Goal: Find specific page/section: Find specific page/section

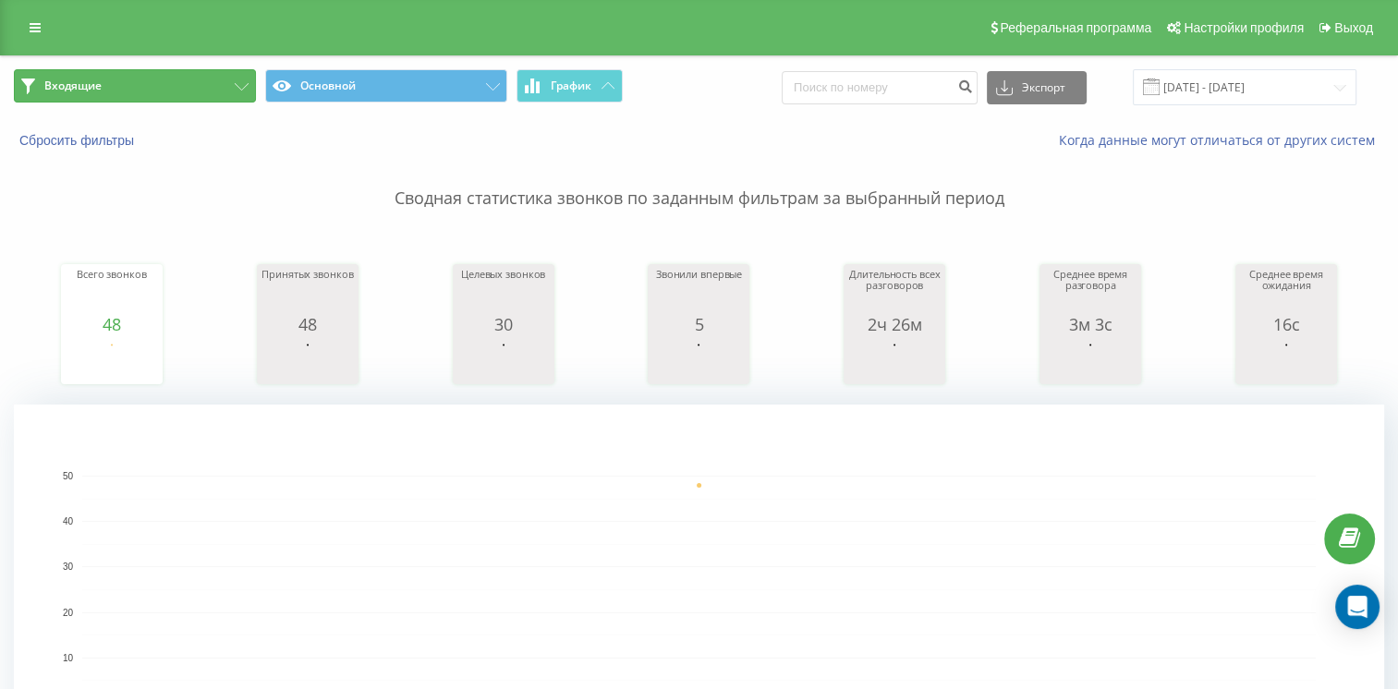
click at [205, 89] on button "Входящие" at bounding box center [135, 85] width 242 height 33
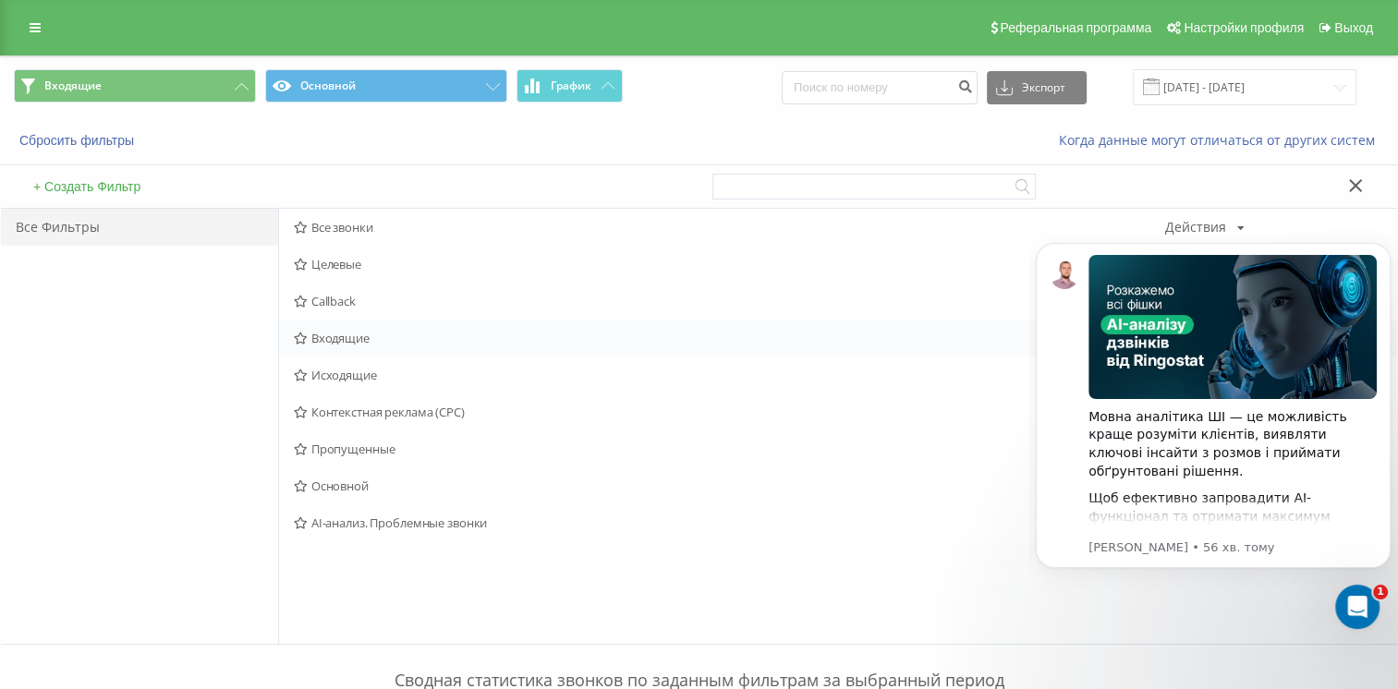
click at [359, 341] on span "Входящие" at bounding box center [729, 338] width 871 height 13
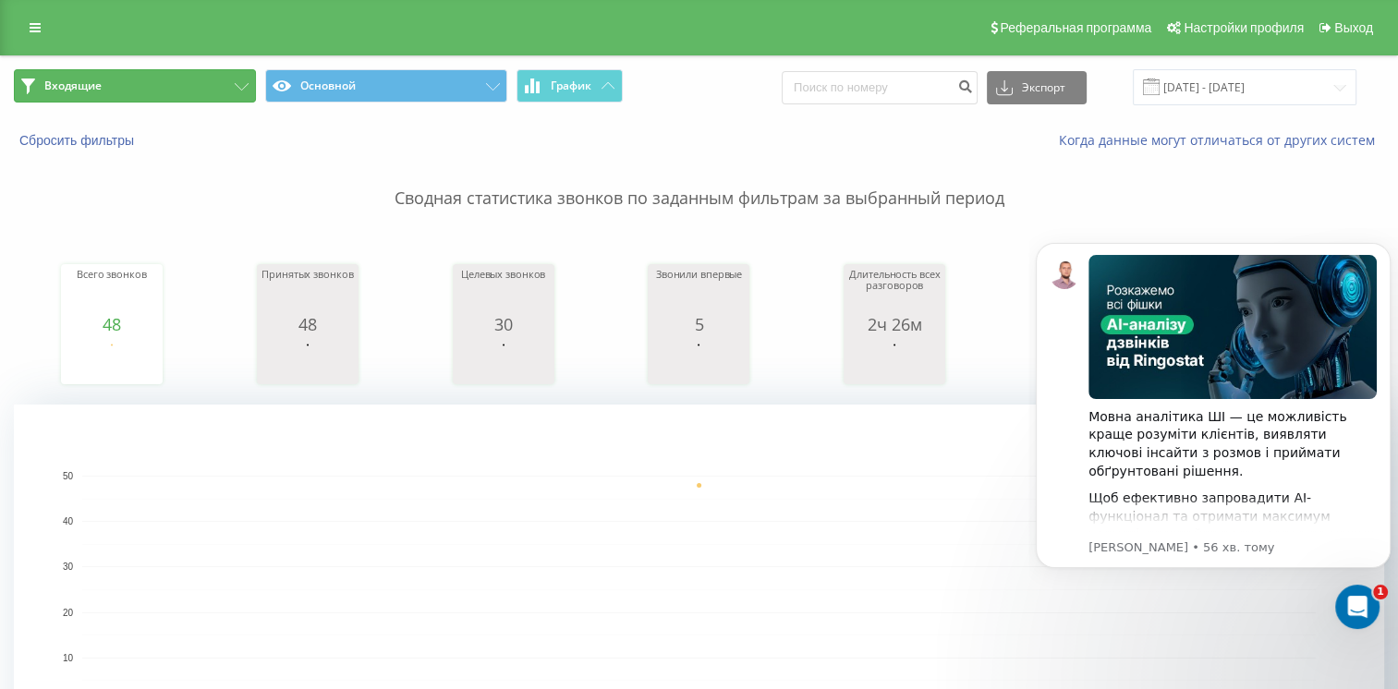
click at [189, 84] on button "Входящие" at bounding box center [135, 85] width 242 height 33
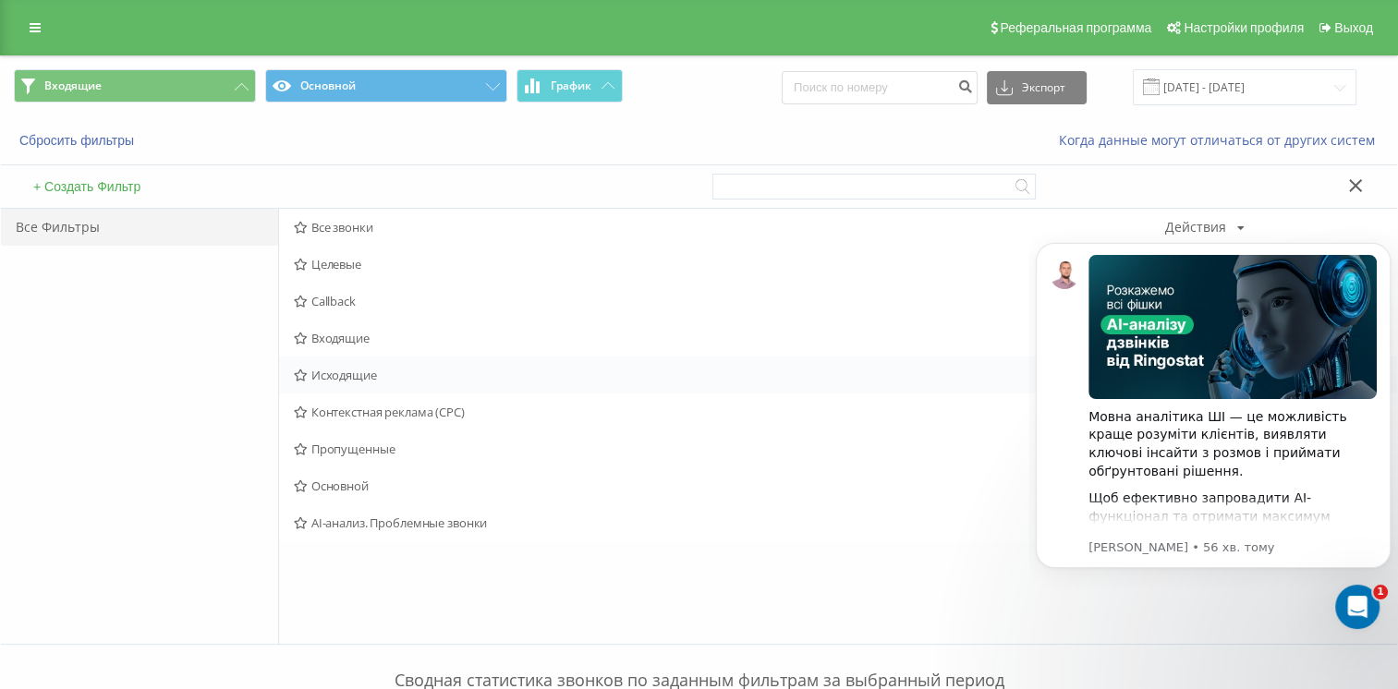
click at [325, 360] on div "Исходящие Действия Редактировать Копировать Удалить По умолчанию Поделиться" at bounding box center [838, 375] width 1118 height 37
click at [342, 377] on span "Исходящие" at bounding box center [729, 375] width 871 height 13
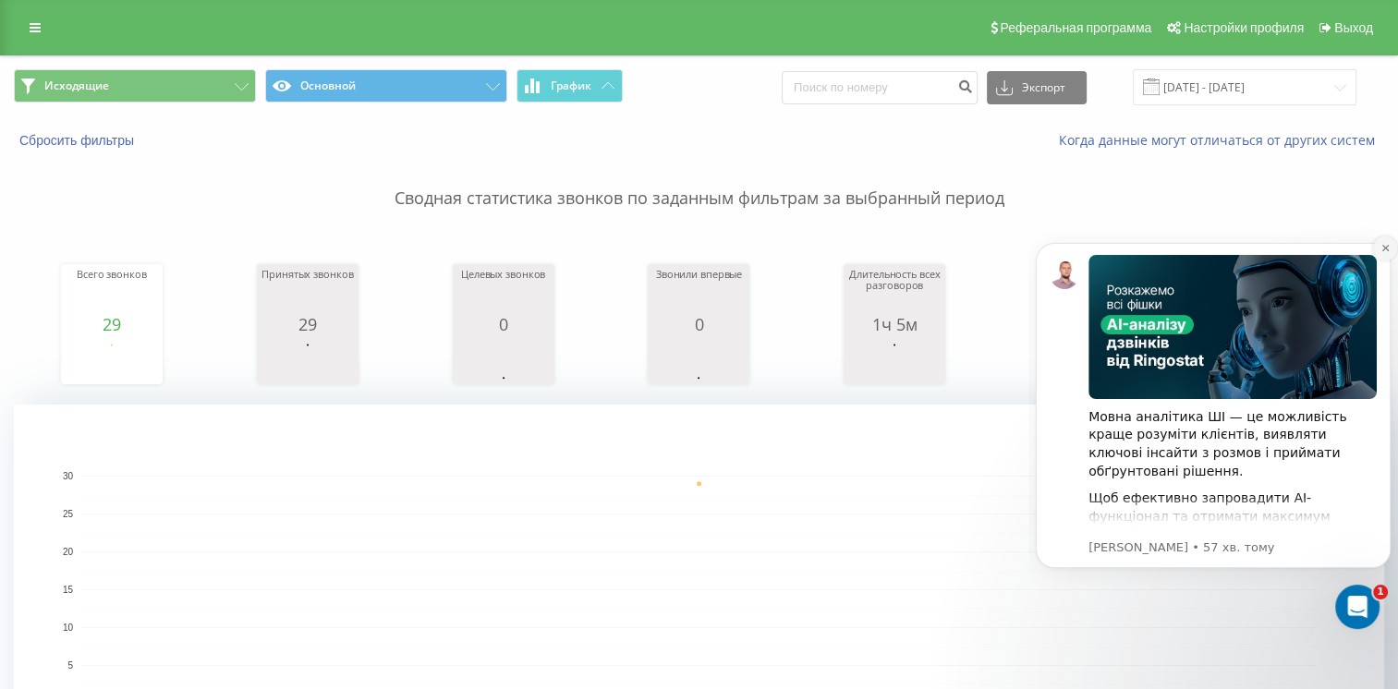
click at [1378, 248] on button "Dismiss notification" at bounding box center [1385, 249] width 24 height 24
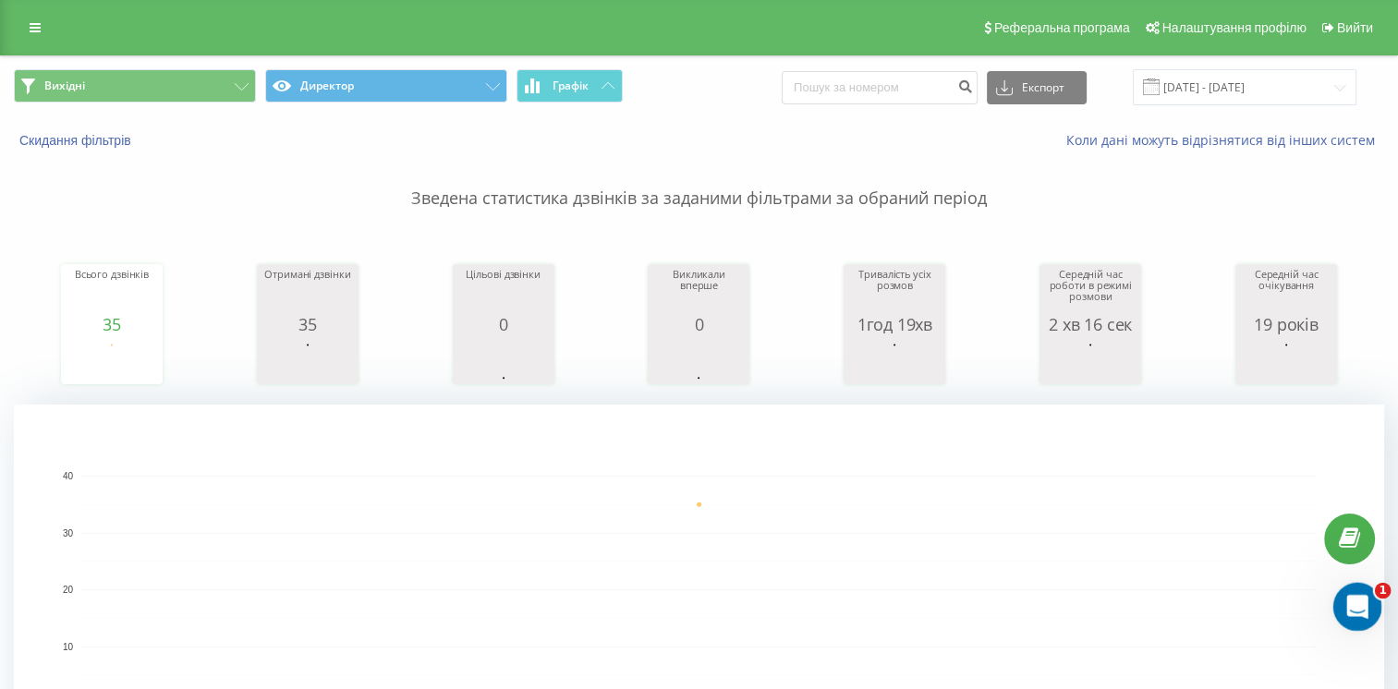
click at [1362, 606] on icon "Відео програма для домофона" at bounding box center [1355, 605] width 31 height 31
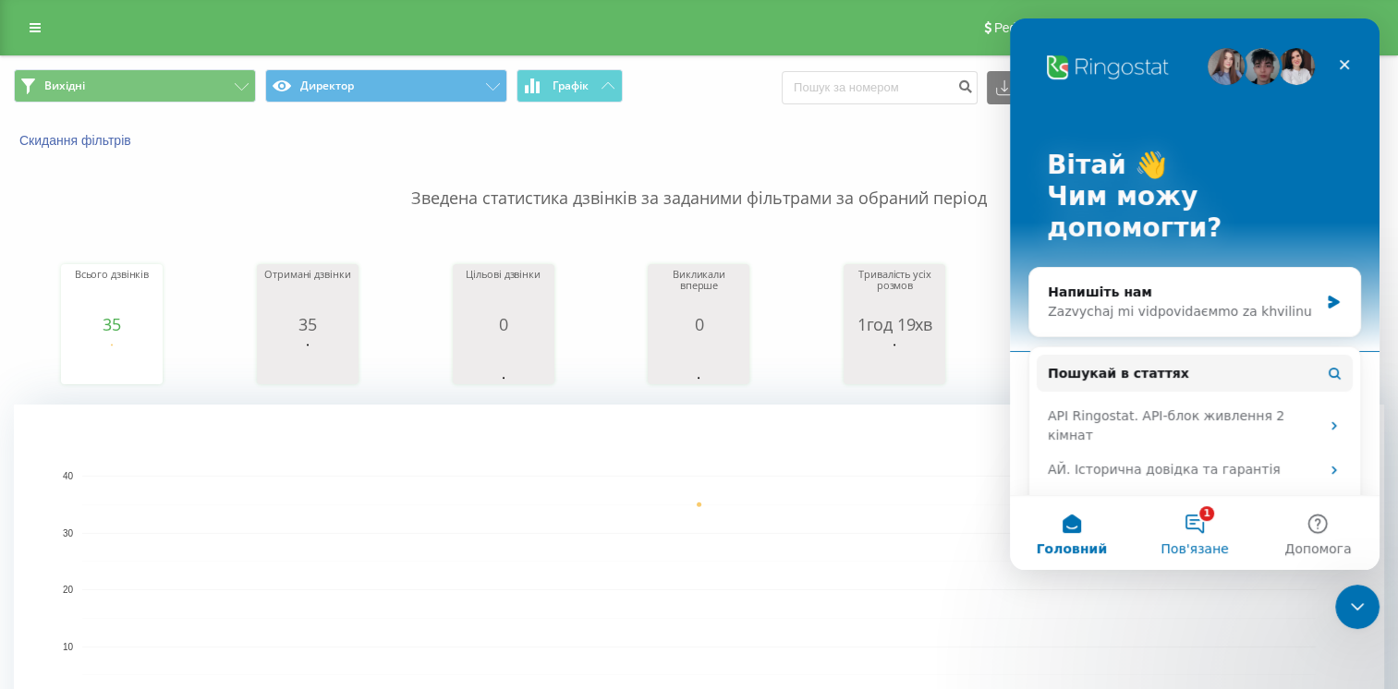
click at [1214, 523] on button "1 Пов'язане" at bounding box center [1194, 533] width 123 height 74
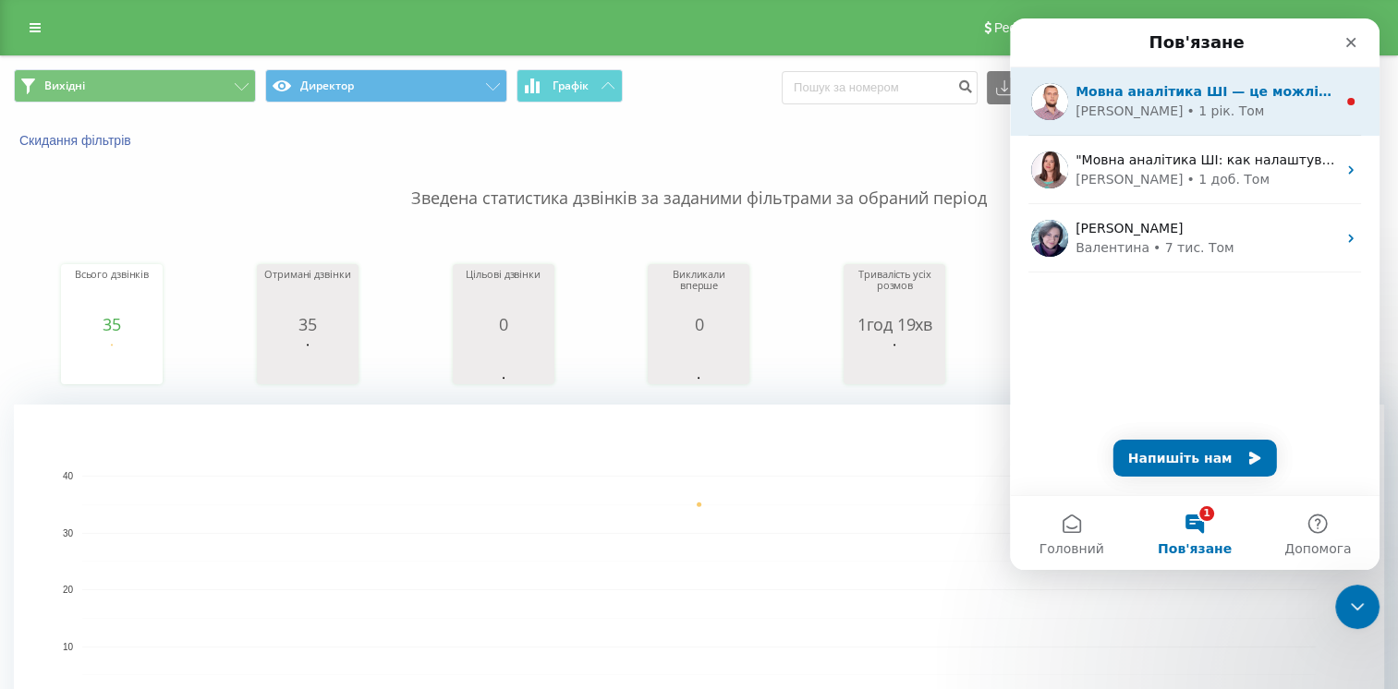
click at [1195, 124] on div "Мовна аналітика ШІ — це можлівіст красще розуміти кіієнтів, vyyavati klyučovi i…" at bounding box center [1195, 101] width 370 height 68
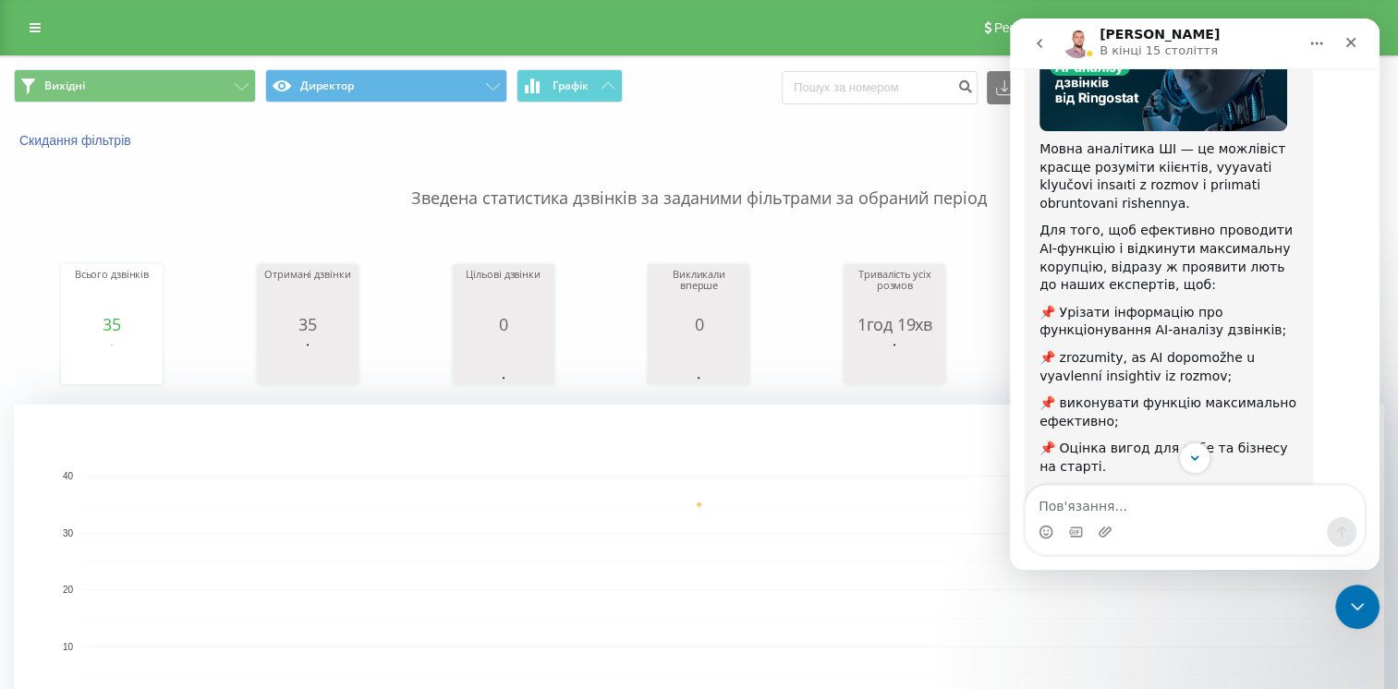
scroll to position [279, 0]
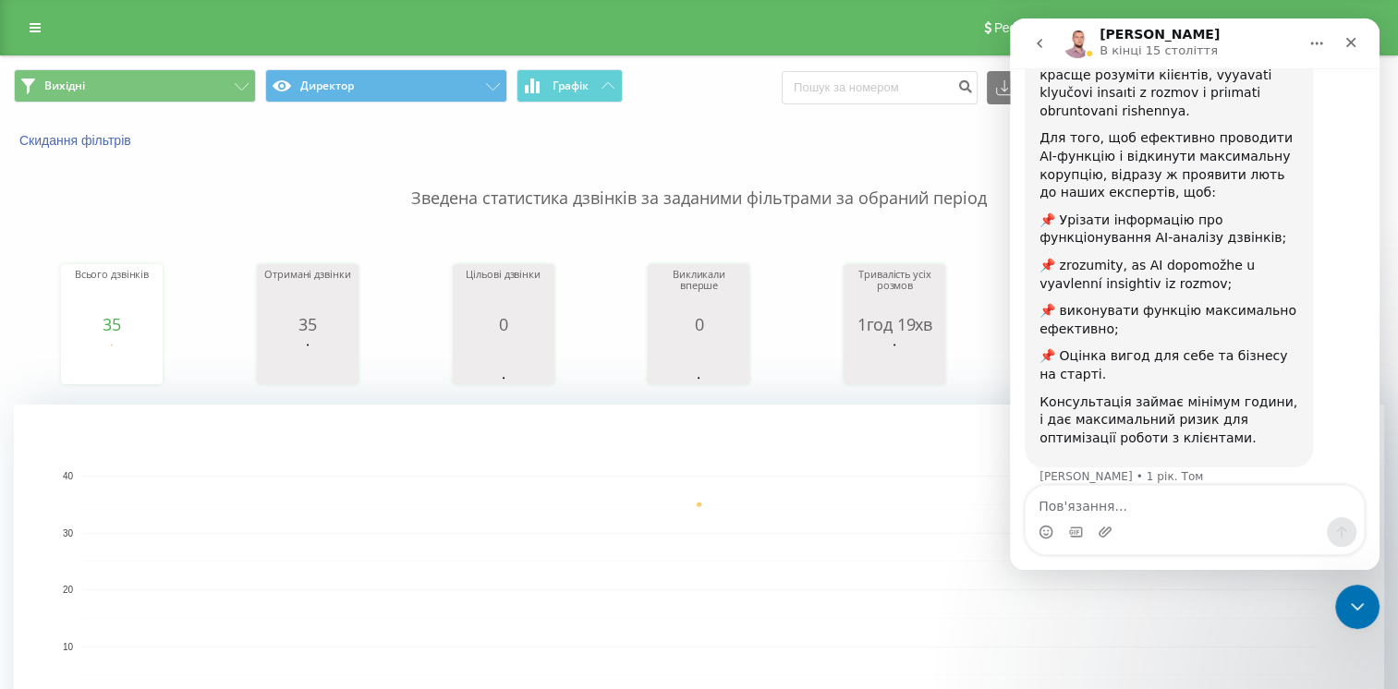
click at [1043, 52] on button "Повертатися" at bounding box center [1039, 43] width 35 height 35
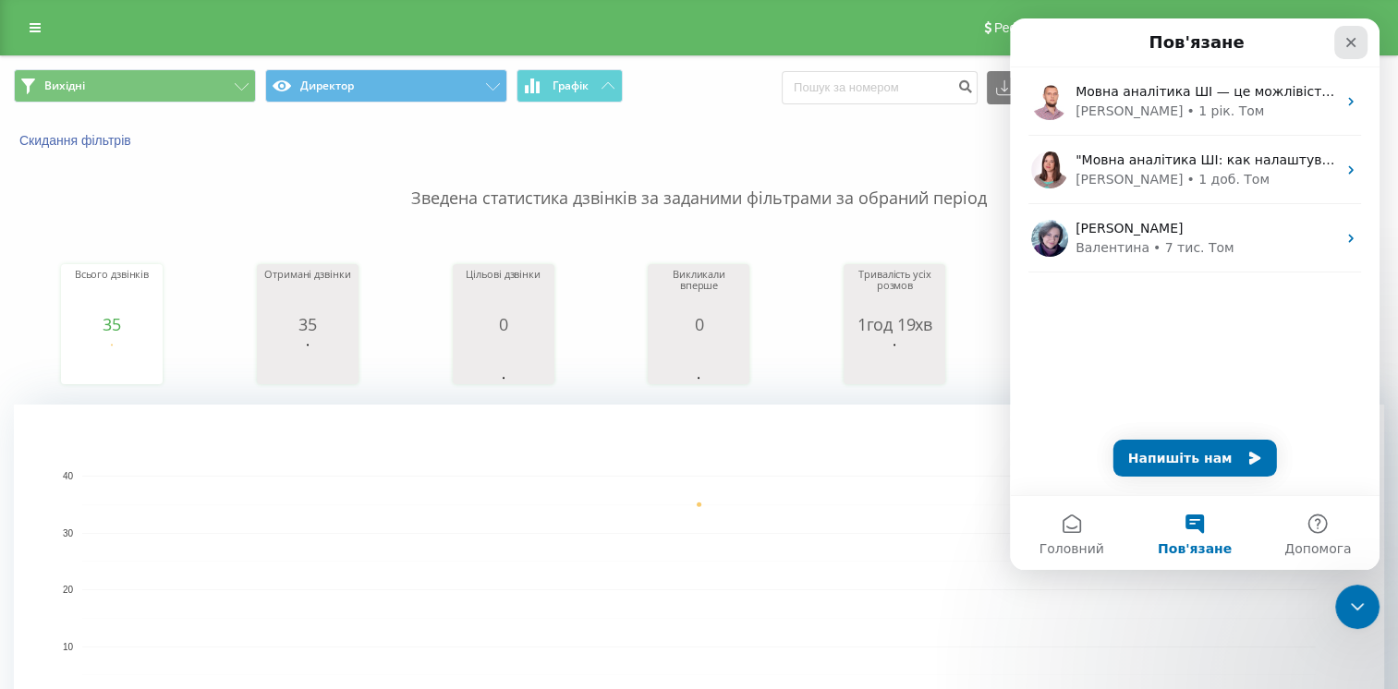
click at [1345, 48] on icon "Закриті" at bounding box center [1351, 42] width 15 height 15
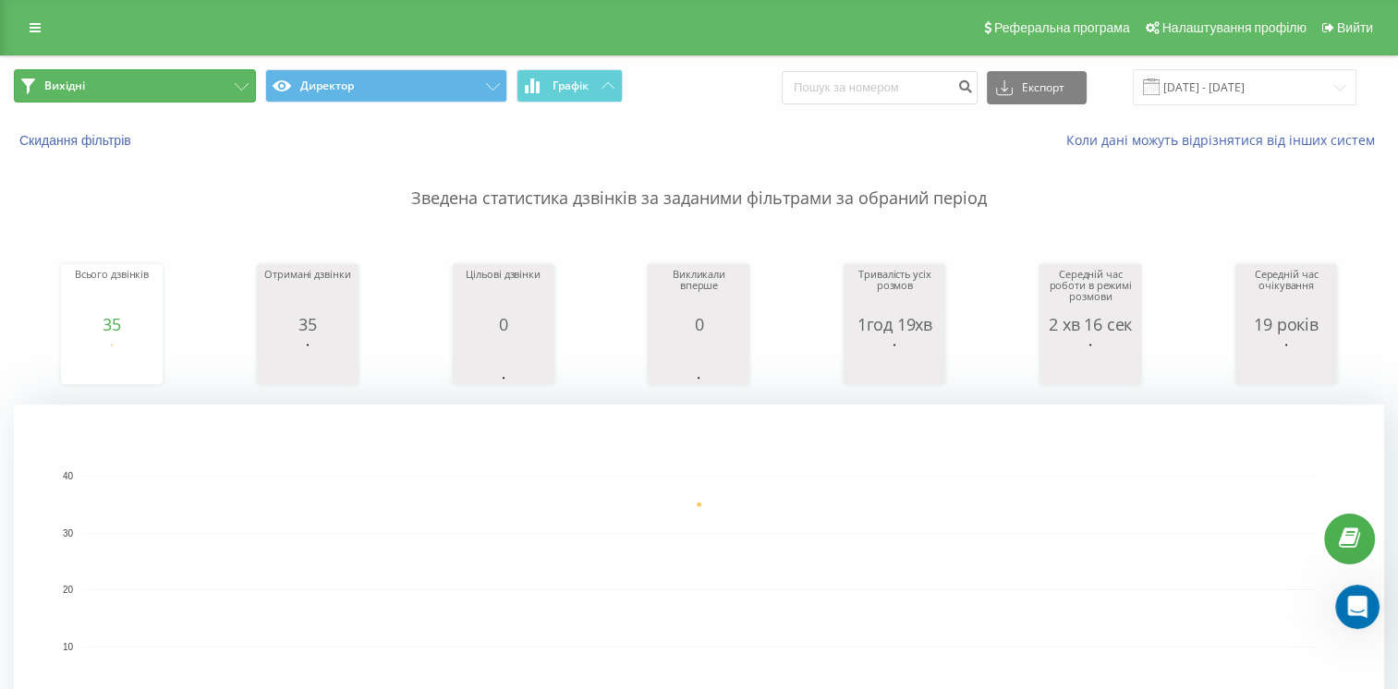
click at [177, 73] on button "Вихідні" at bounding box center [135, 85] width 242 height 33
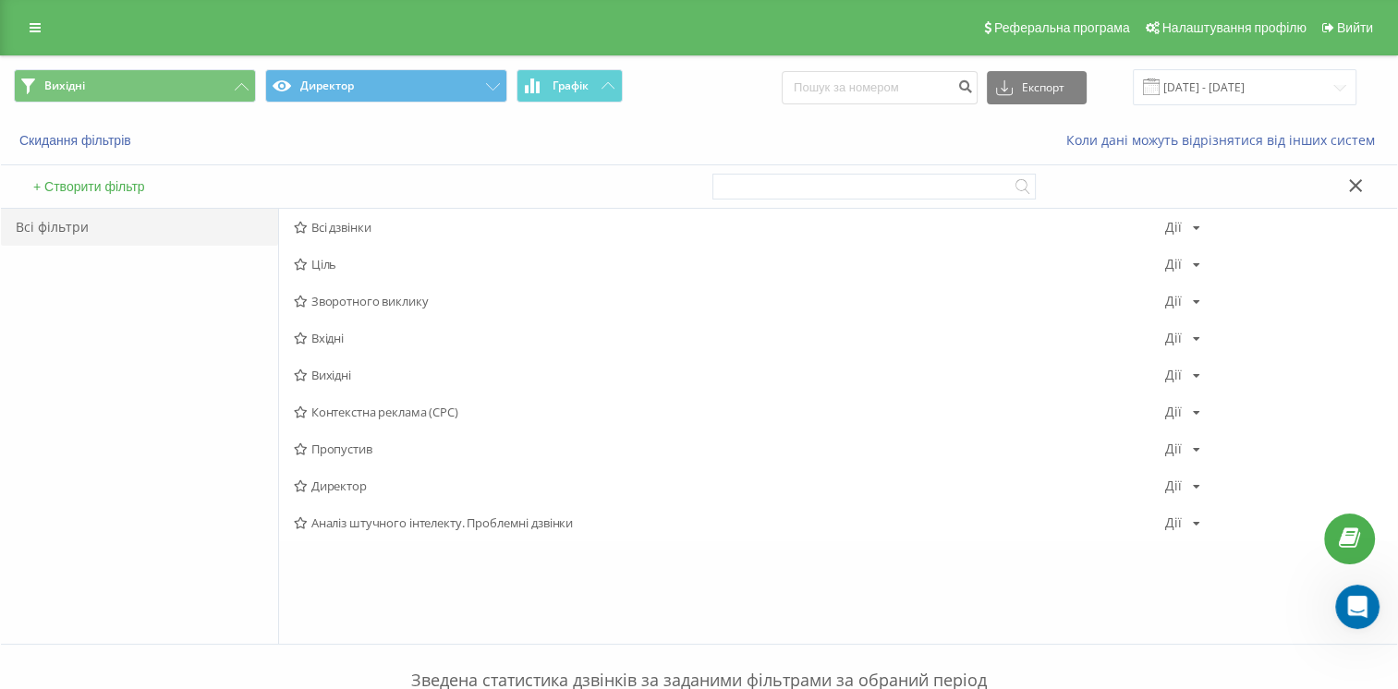
click at [346, 369] on font "Вихідні" at bounding box center [331, 375] width 40 height 13
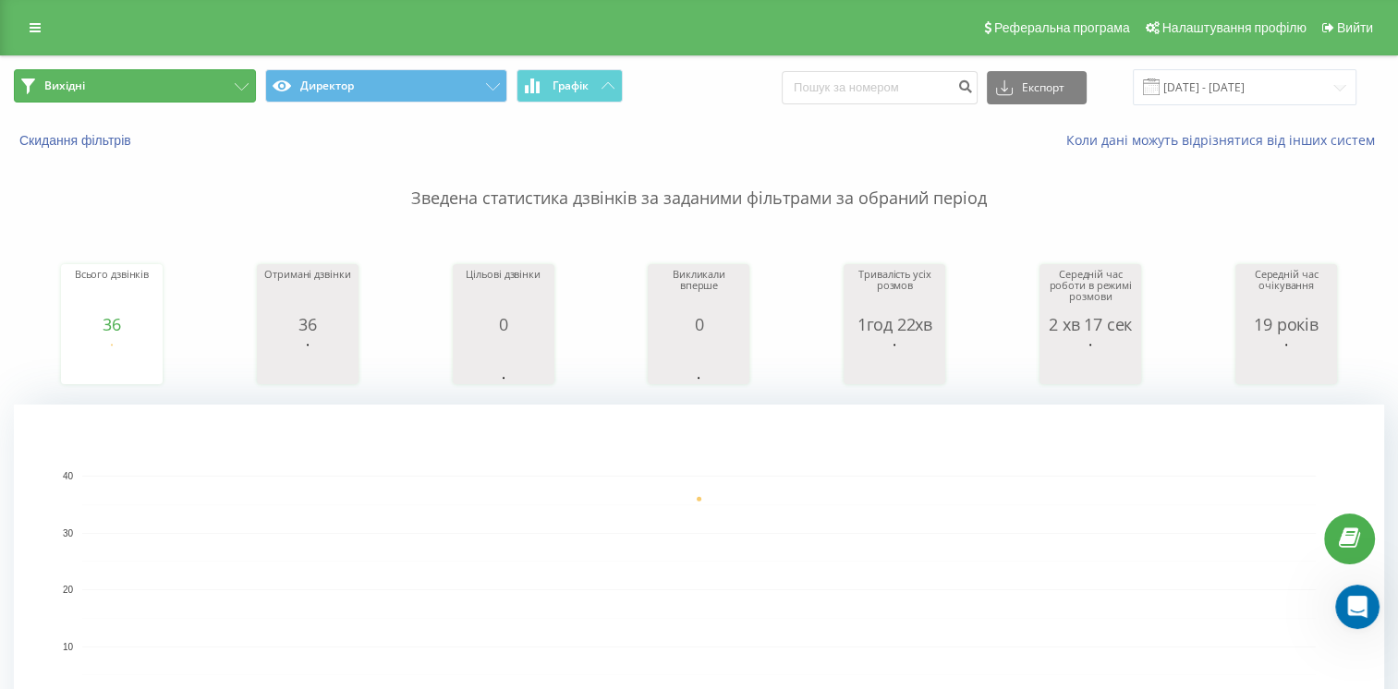
click at [142, 98] on button "Вихідні" at bounding box center [135, 85] width 242 height 33
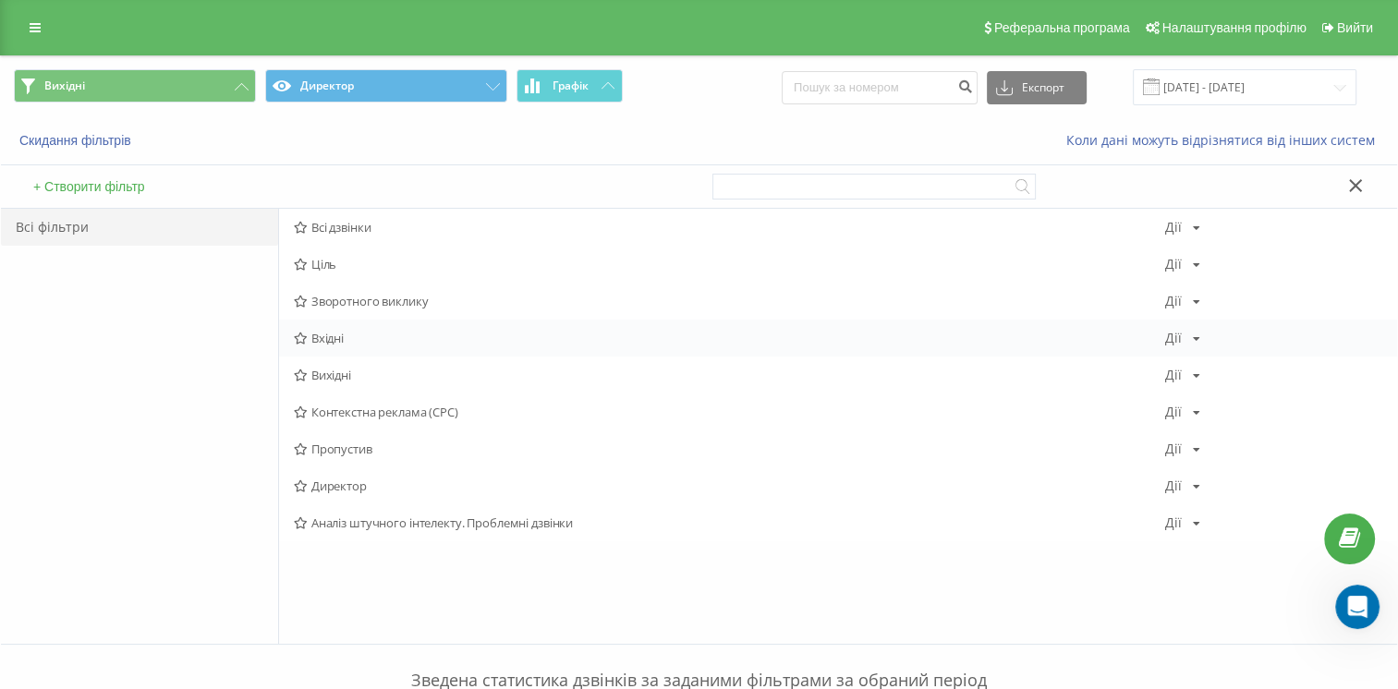
click at [332, 340] on font "Вхідні" at bounding box center [327, 338] width 32 height 13
